Goal: Transaction & Acquisition: Purchase product/service

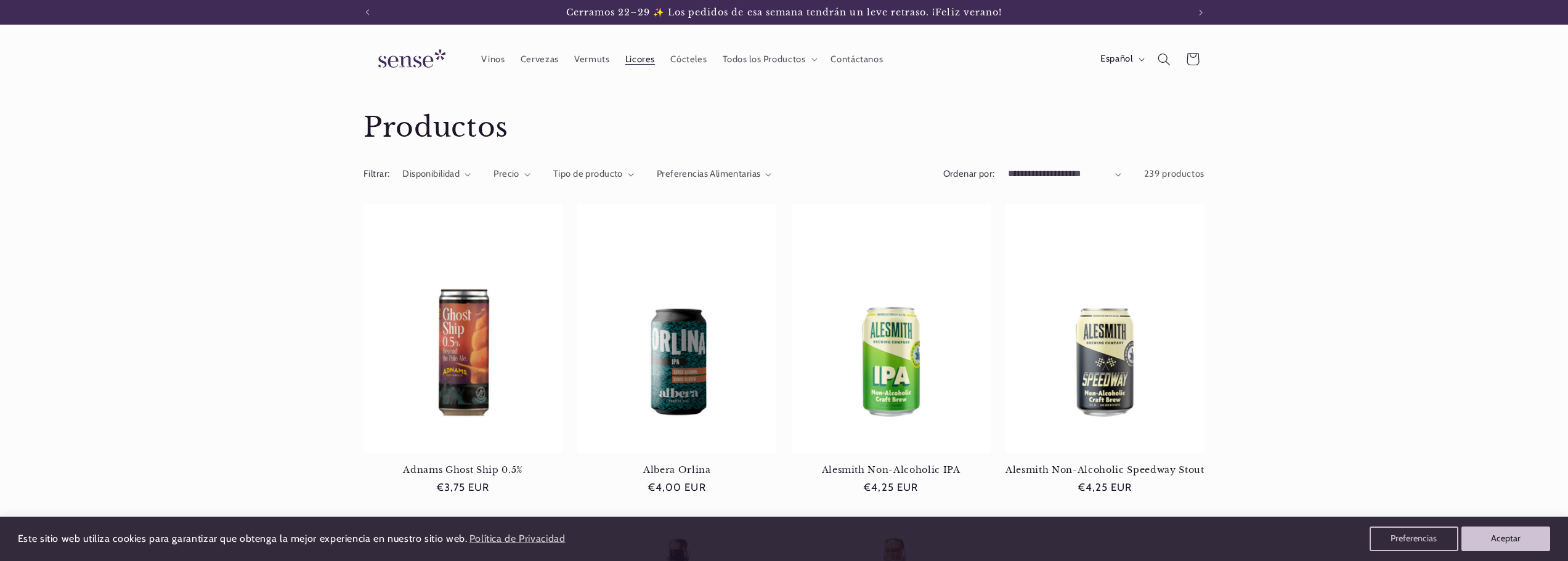
click at [640, 59] on span "Licores" at bounding box center [640, 59] width 29 height 11
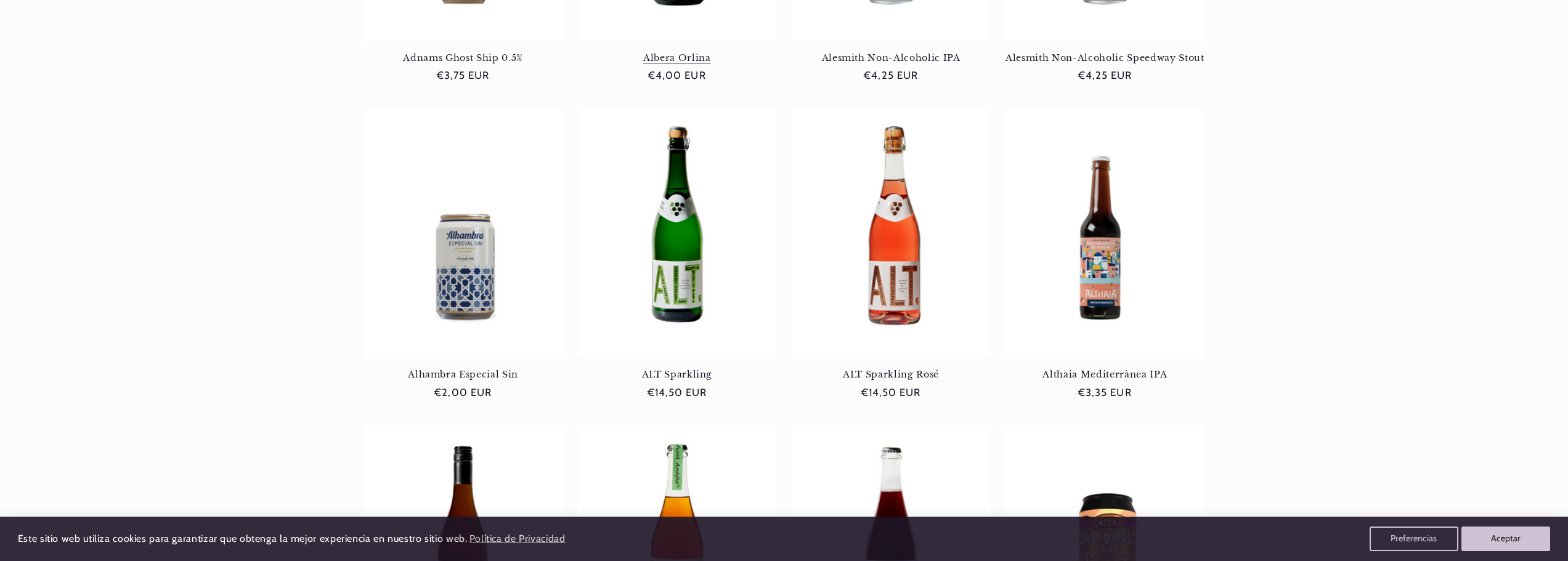
scroll to position [493, 0]
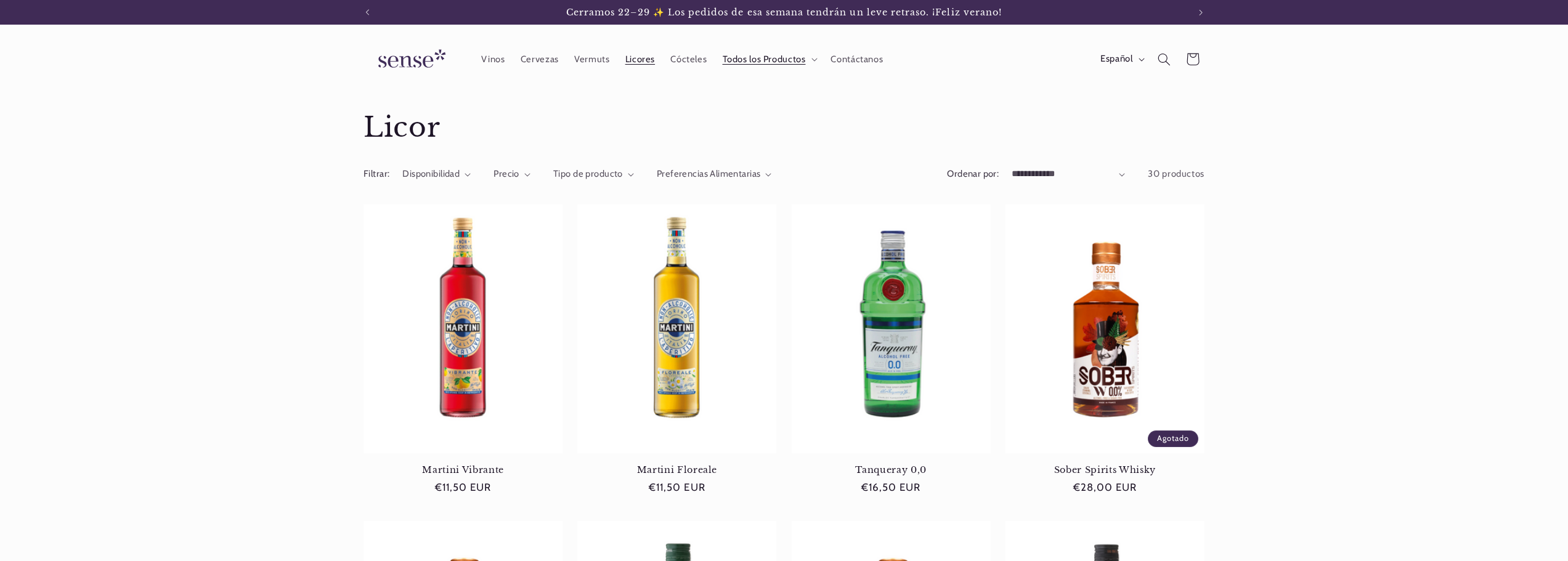
scroll to position [123, 0]
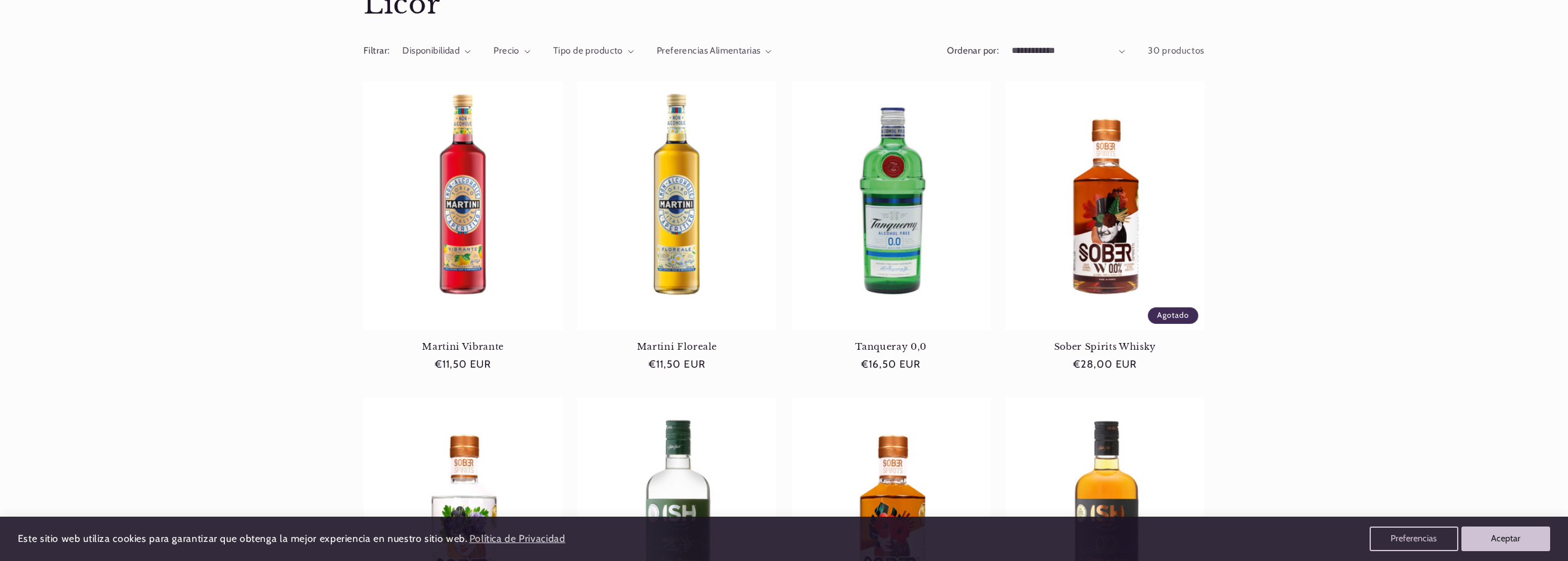
click at [465, 341] on link "Martini Vibrante" at bounding box center [463, 347] width 199 height 11
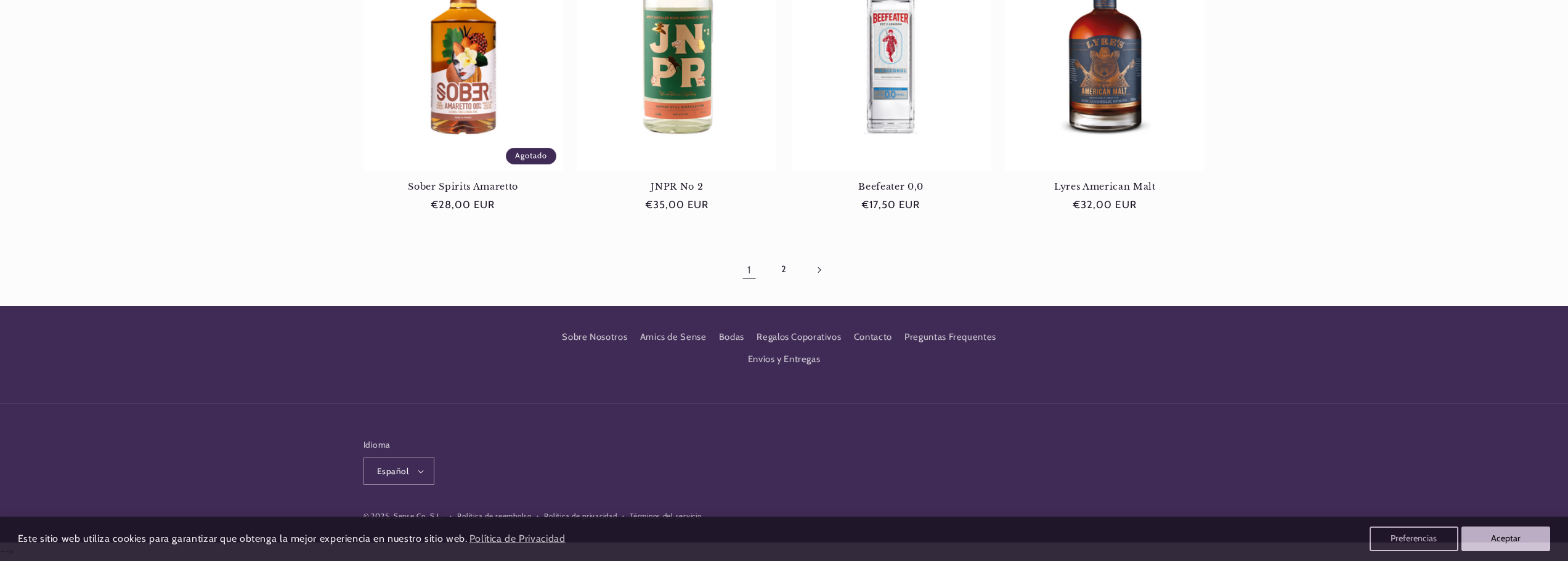
scroll to position [0, 0]
click at [780, 276] on link "2" at bounding box center [784, 270] width 28 height 28
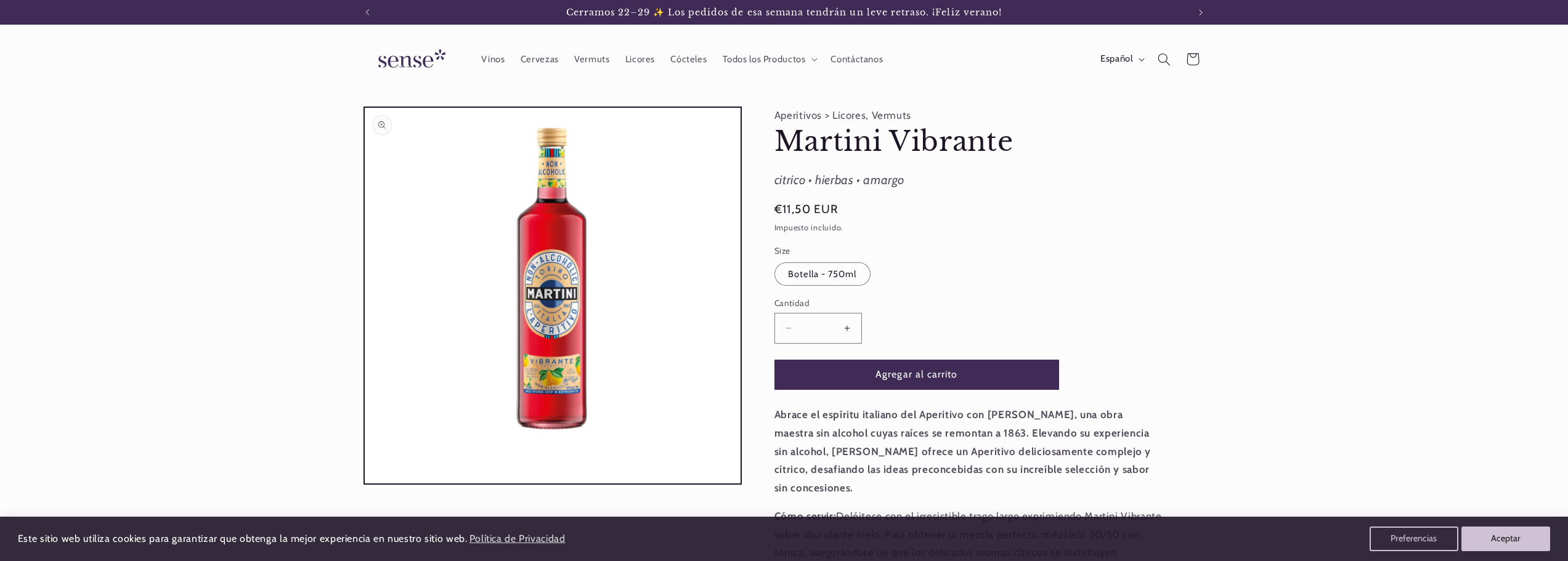
click at [365, 484] on button "Abrir elemento multimedia 1 en una ventana modal" at bounding box center [365, 484] width 0 height 0
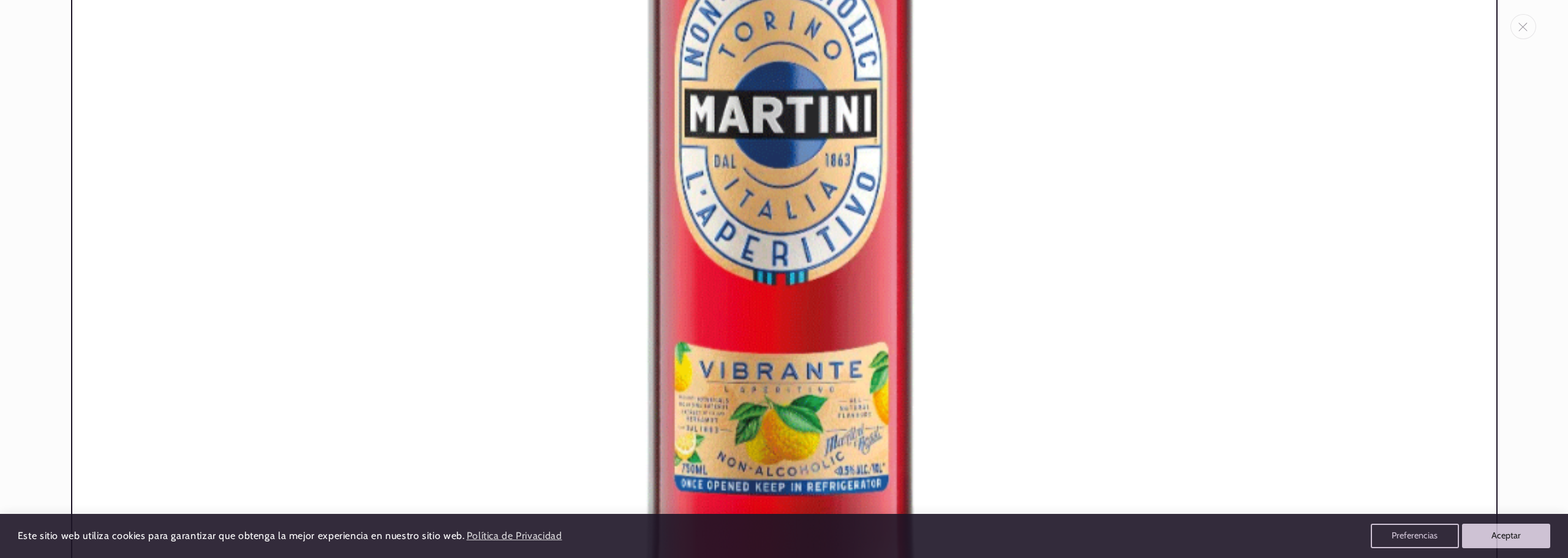
scroll to position [749, 0]
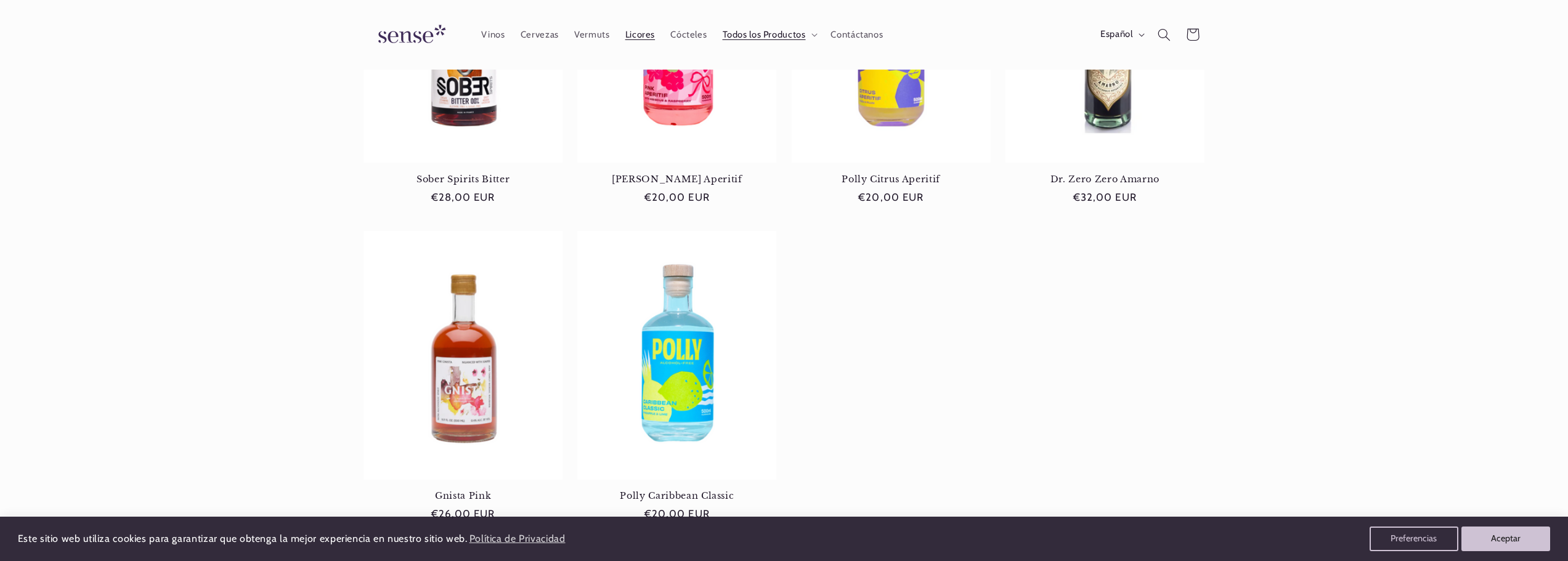
scroll to position [863, 0]
